Goal: Task Accomplishment & Management: Use online tool/utility

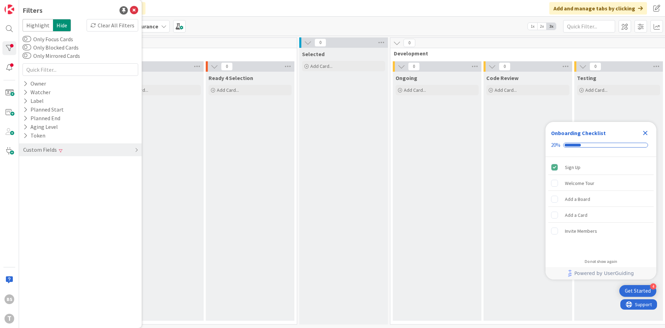
click at [651, 133] on div "Onboarding Checklist 20%" at bounding box center [600, 139] width 111 height 35
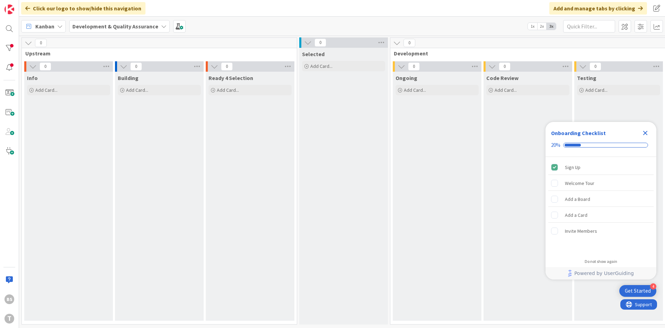
click at [5, 41] on div "BS T" at bounding box center [9, 164] width 19 height 328
click at [7, 44] on div at bounding box center [9, 48] width 14 height 14
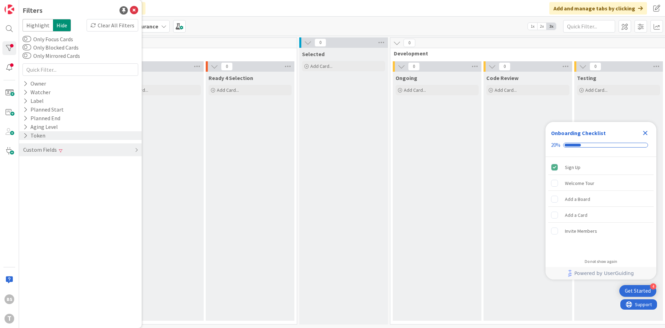
click at [49, 139] on div "Token" at bounding box center [80, 135] width 123 height 9
click at [80, 148] on div "Custom Fields" at bounding box center [80, 149] width 123 height 13
click at [86, 192] on div "Milestone Clear" at bounding box center [80, 190] width 123 height 9
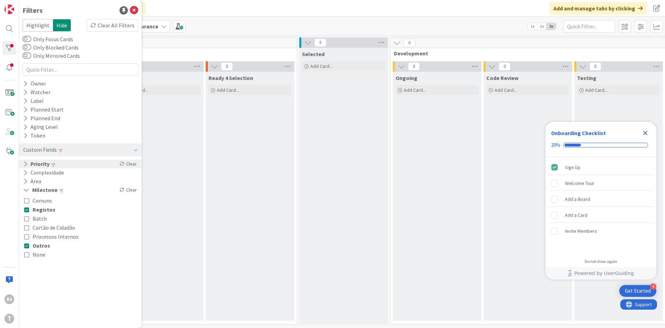
click at [79, 162] on div "Priority Clear" at bounding box center [80, 164] width 123 height 9
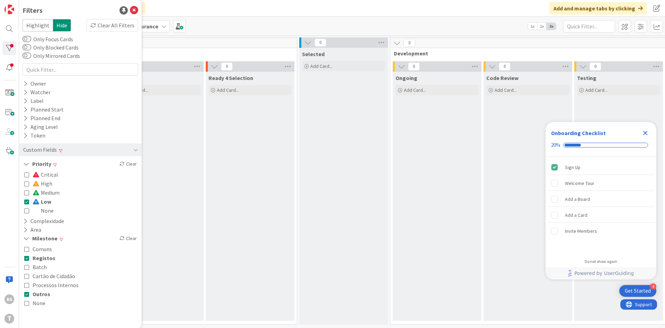
click at [25, 212] on icon at bounding box center [26, 210] width 5 height 5
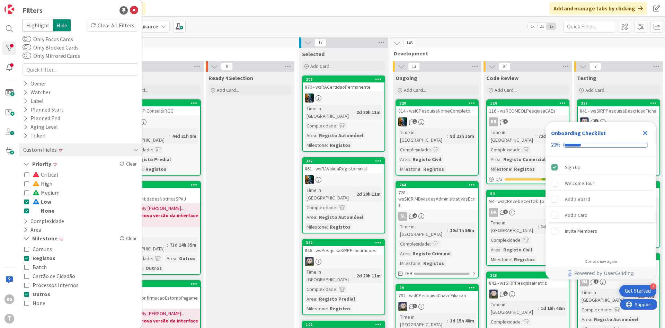
click at [26, 202] on icon at bounding box center [26, 201] width 5 height 5
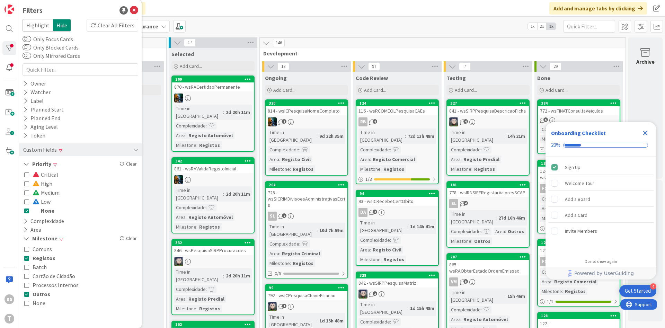
click at [642, 137] on icon "Close Checklist" at bounding box center [645, 133] width 8 height 8
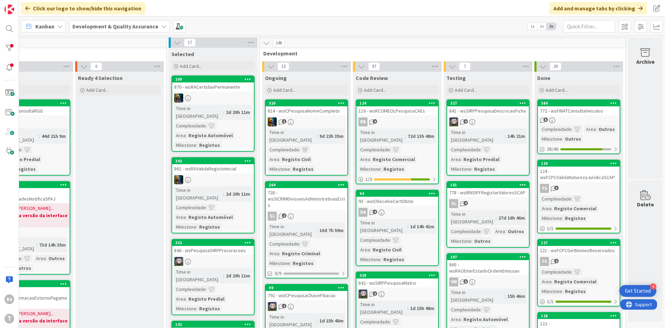
click at [589, 113] on div "772 - wsFINATConsultaVeiculos" at bounding box center [579, 110] width 82 height 9
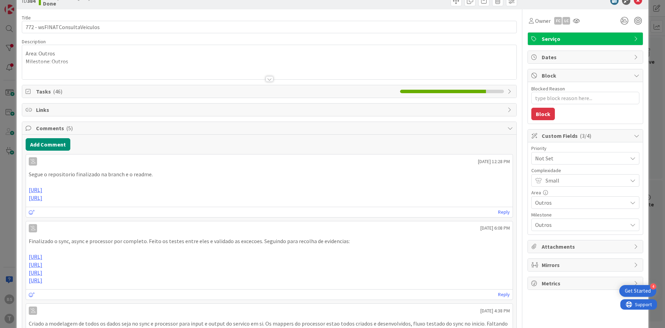
scroll to position [26, 0]
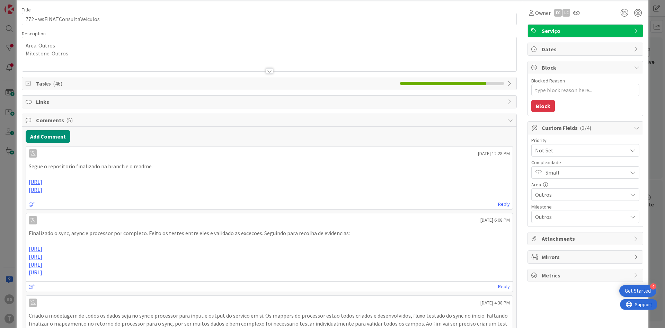
click at [567, 147] on span "Not Set" at bounding box center [579, 150] width 89 height 10
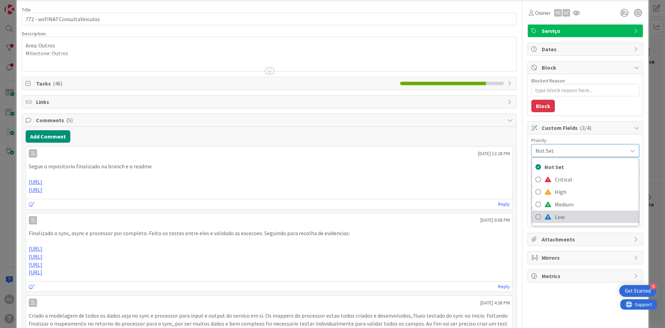
click at [573, 218] on span "Low" at bounding box center [595, 217] width 80 height 10
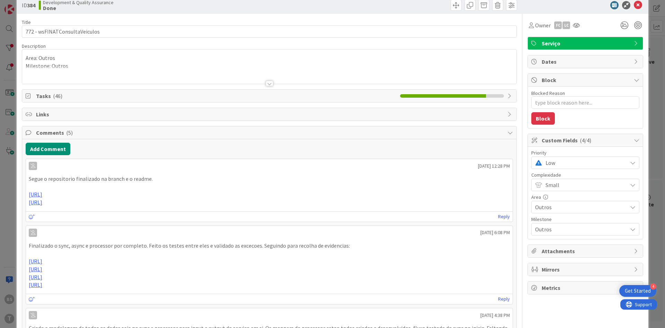
scroll to position [0, 0]
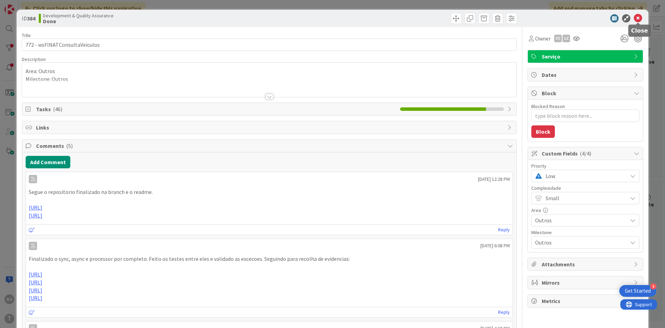
click at [641, 21] on icon at bounding box center [638, 18] width 8 height 8
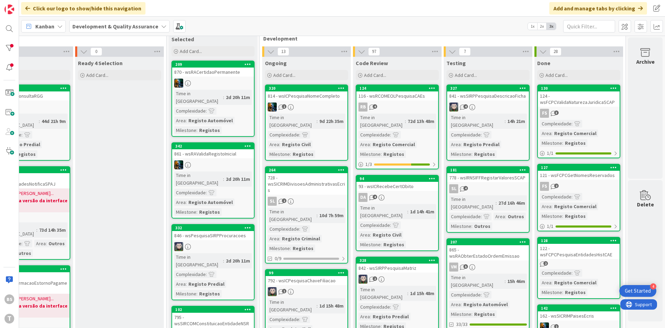
scroll to position [0, 131]
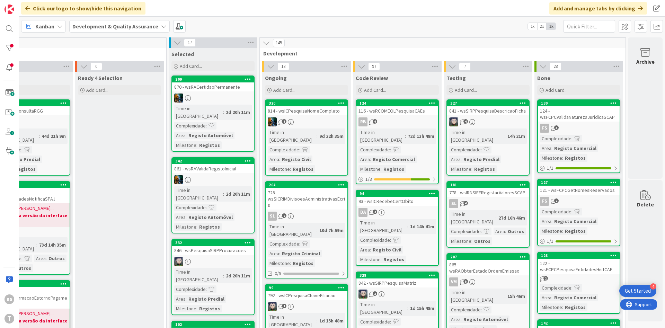
click at [606, 123] on link "130 124 - wsFCPCValidaNaturezaJuridicaSCAP FS 3 Complexidade : Area : Registo C…" at bounding box center [578, 136] width 83 height 74
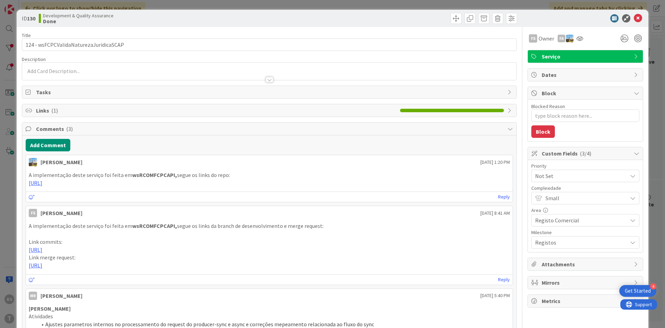
click at [578, 177] on span "Not Set" at bounding box center [579, 176] width 89 height 10
click at [577, 246] on span "Low" at bounding box center [595, 242] width 80 height 10
click at [640, 17] on icon at bounding box center [638, 18] width 8 height 8
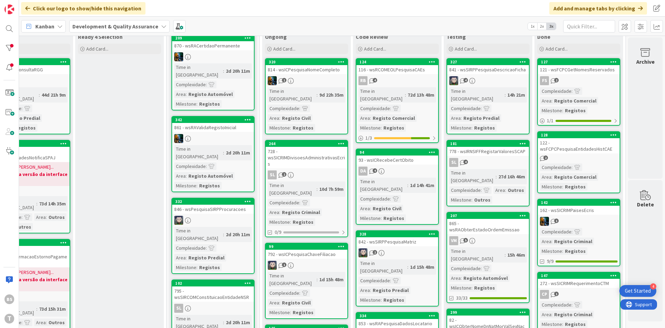
scroll to position [42, 131]
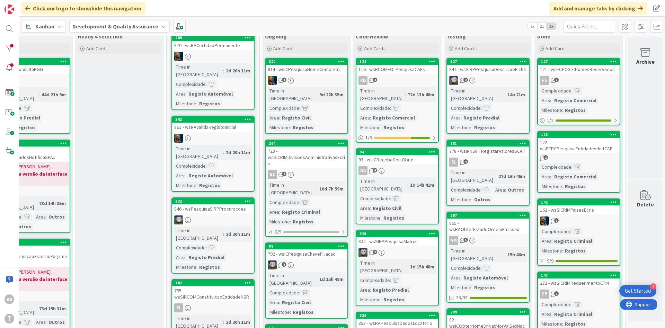
click at [598, 70] on div "121 - wsFCPCGetNomesReservados" at bounding box center [579, 69] width 82 height 9
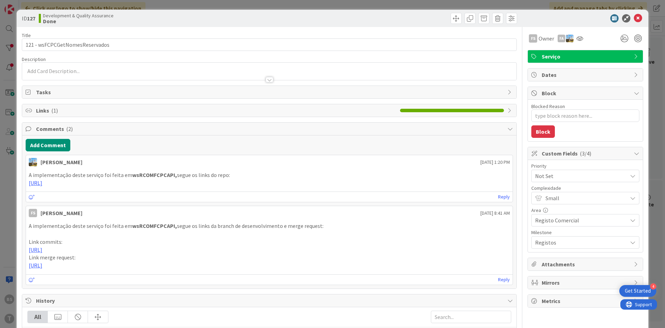
click at [583, 177] on span "Not Set" at bounding box center [579, 176] width 89 height 10
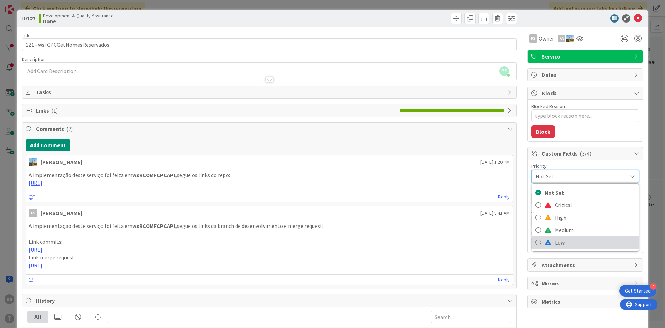
click at [561, 241] on span "Low" at bounding box center [595, 242] width 80 height 10
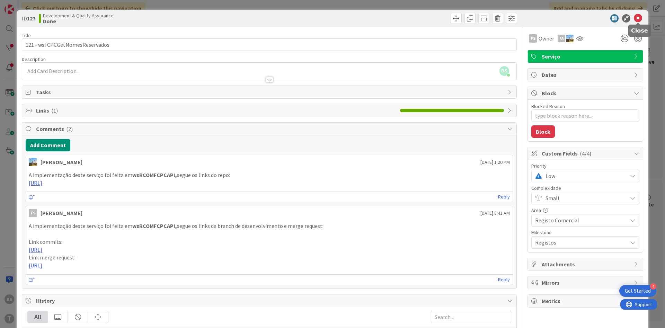
click at [640, 18] on icon at bounding box center [638, 18] width 8 height 8
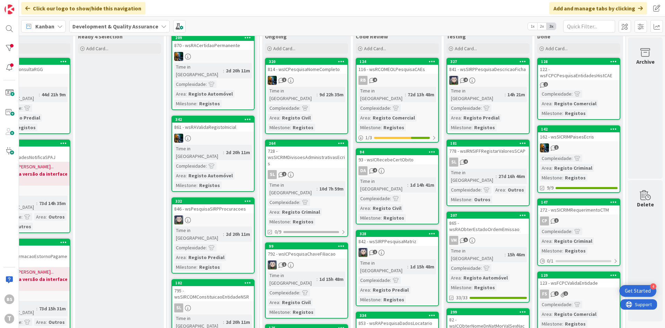
click at [606, 78] on div "122 - wsFCPCPesquisaEntidadesHistCAE" at bounding box center [579, 72] width 82 height 15
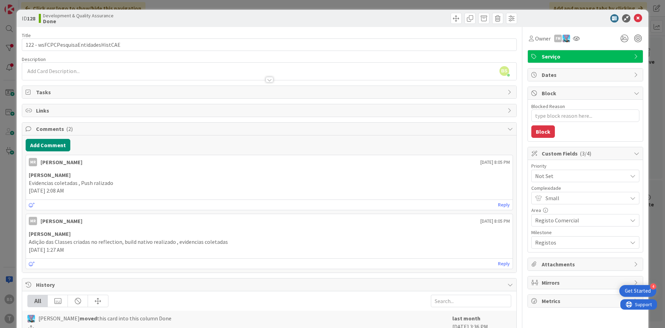
click at [568, 176] on span "Not Set" at bounding box center [579, 176] width 89 height 10
click at [561, 238] on span "Low" at bounding box center [595, 242] width 80 height 10
click at [637, 18] on icon at bounding box center [638, 18] width 8 height 8
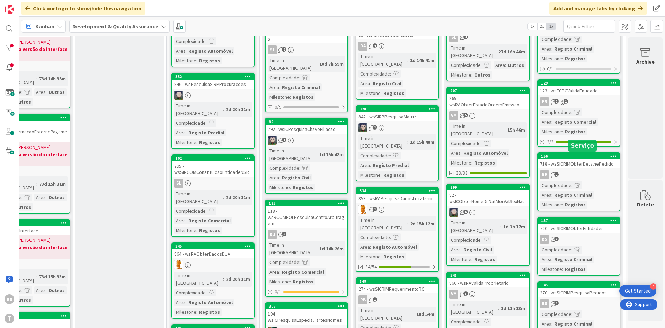
scroll to position [125, 131]
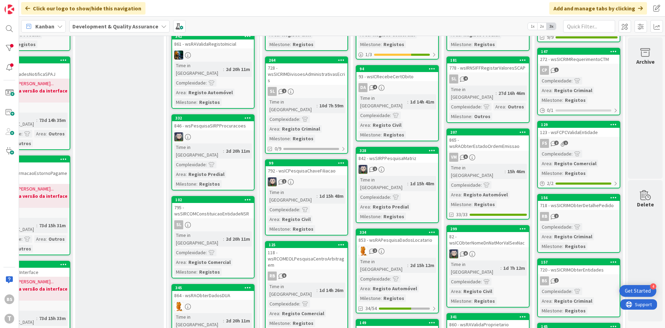
click at [593, 142] on div "FS 2 1" at bounding box center [579, 143] width 82 height 9
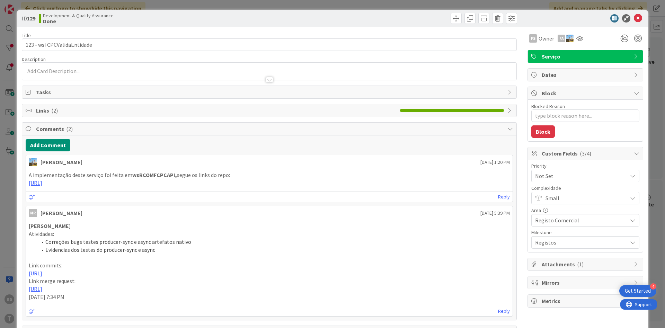
click at [608, 171] on span "Not Set" at bounding box center [579, 176] width 89 height 10
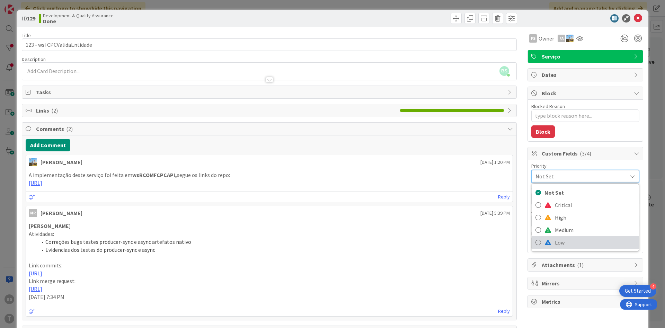
click at [580, 244] on span "Low" at bounding box center [595, 242] width 80 height 10
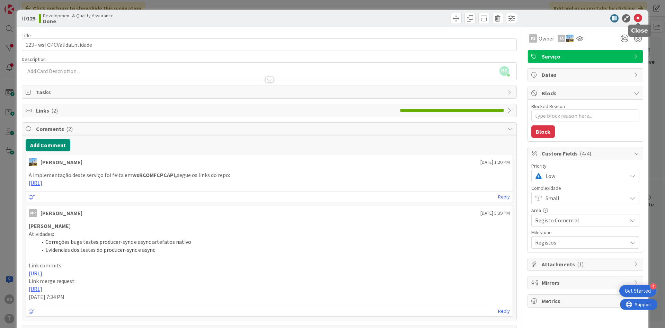
click at [639, 18] on icon at bounding box center [638, 18] width 8 height 8
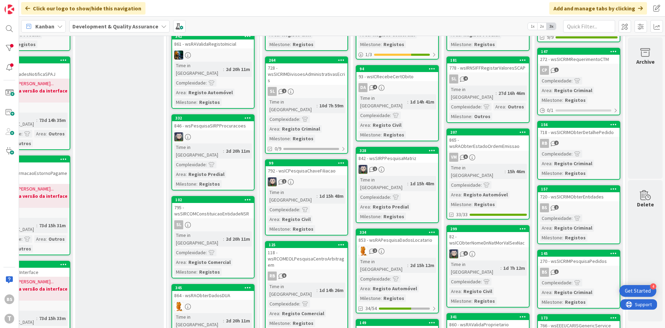
click at [599, 138] on link "156 718 - wsSICRIMObterDetalhePedido RB 2 Complexidade : Area : Registo Crimina…" at bounding box center [578, 150] width 83 height 59
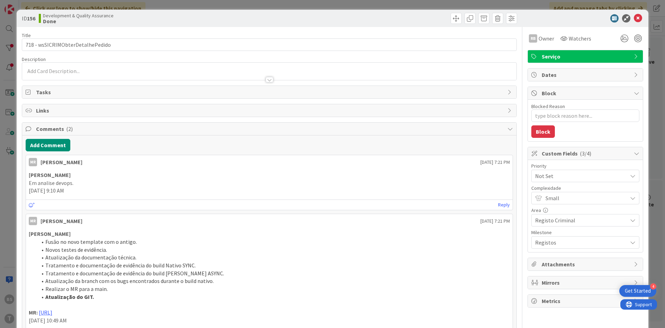
click at [593, 178] on span "Not Set" at bounding box center [579, 176] width 89 height 10
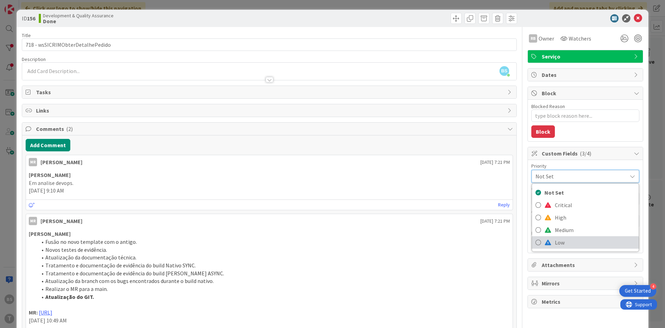
click at [572, 244] on span "Low" at bounding box center [595, 242] width 80 height 10
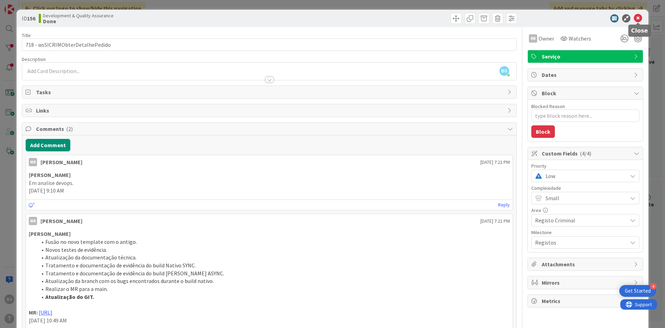
click at [638, 21] on icon at bounding box center [638, 18] width 8 height 8
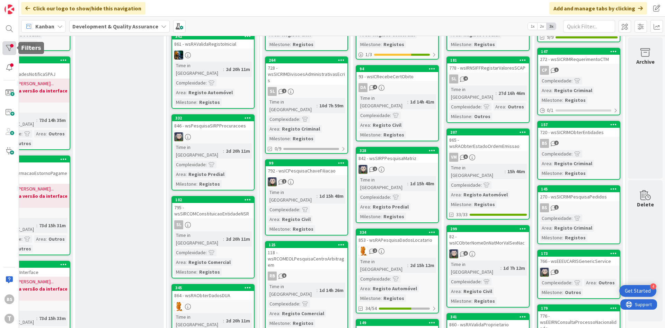
click at [6, 50] on div at bounding box center [9, 48] width 14 height 14
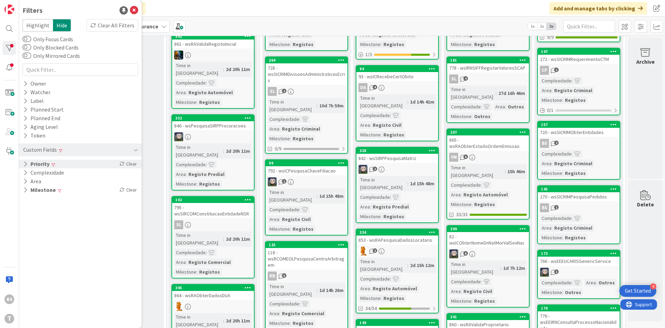
click at [69, 168] on div "Priority Clear" at bounding box center [80, 164] width 123 height 9
click at [48, 205] on span "Low" at bounding box center [42, 201] width 18 height 9
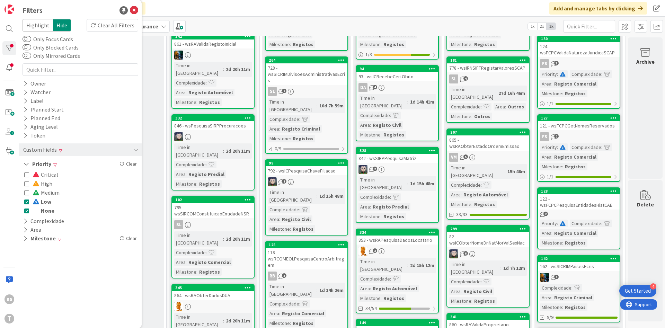
click at [47, 210] on span "None" at bounding box center [44, 210] width 22 height 9
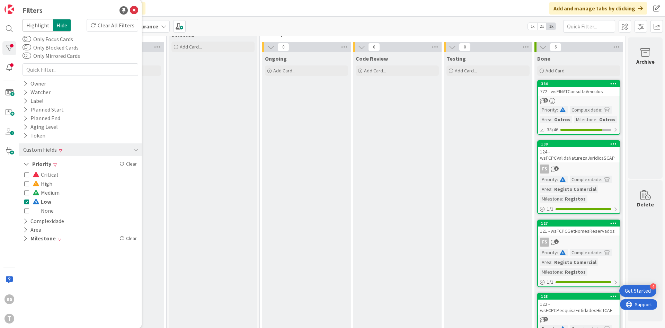
scroll to position [0, 131]
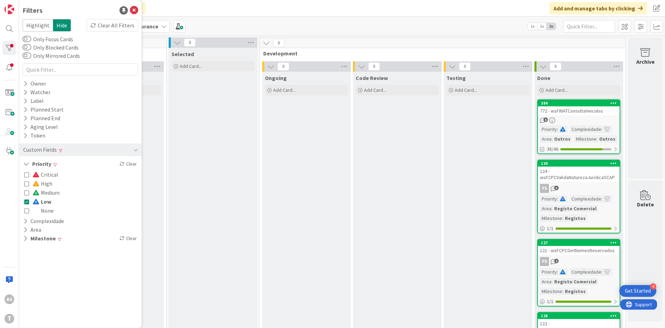
click at [492, 168] on div "Testing Add Card..." at bounding box center [488, 294] width 89 height 445
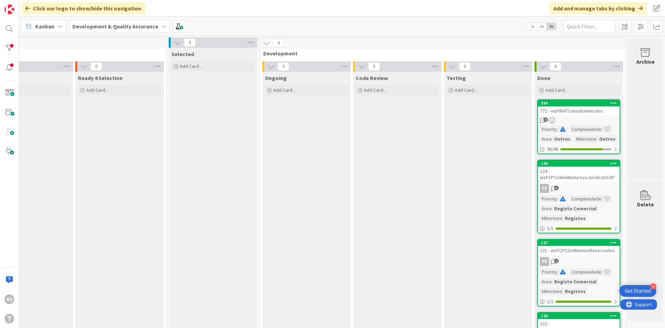
click at [585, 108] on div "772 - wsFINATConsultaVeiculos" at bounding box center [579, 110] width 82 height 9
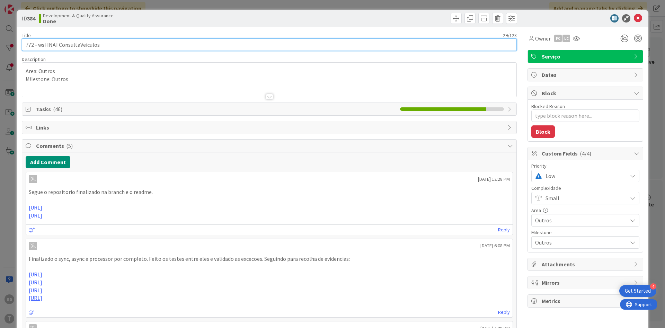
click at [90, 45] on input "772 - wsFINATConsultaVeiculos" at bounding box center [269, 44] width 495 height 12
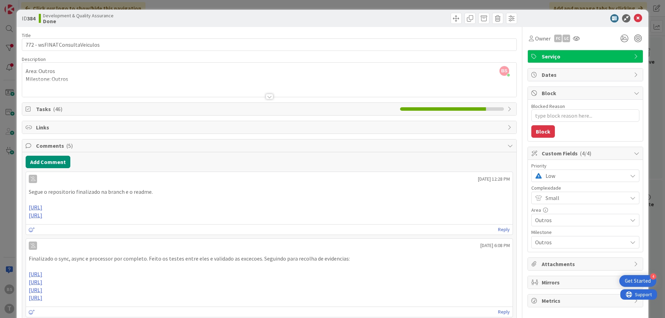
type textarea "x"
